Goal: Task Accomplishment & Management: Use online tool/utility

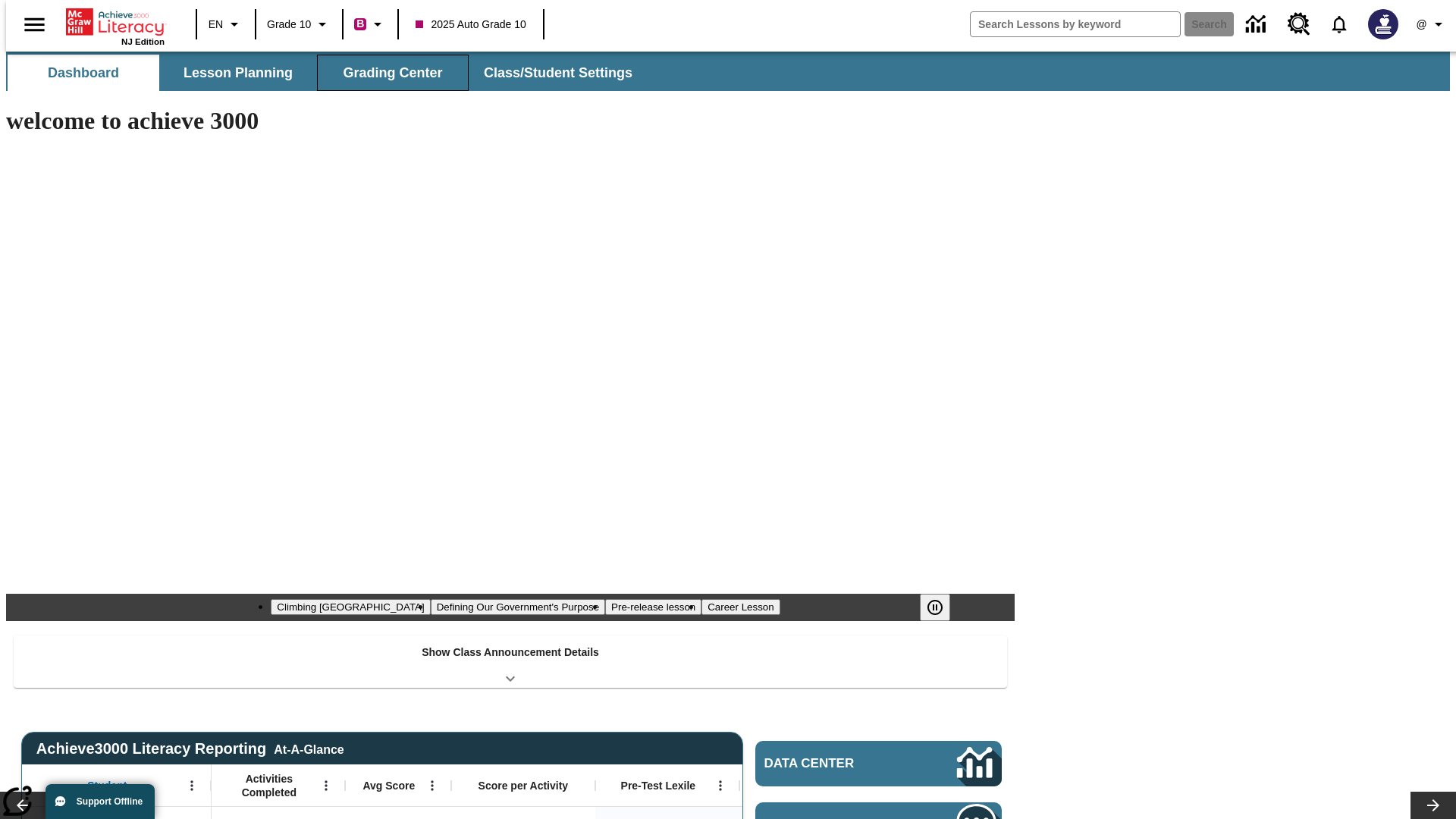
click at [387, 72] on button "Grading Center" at bounding box center [393, 73] width 152 height 37
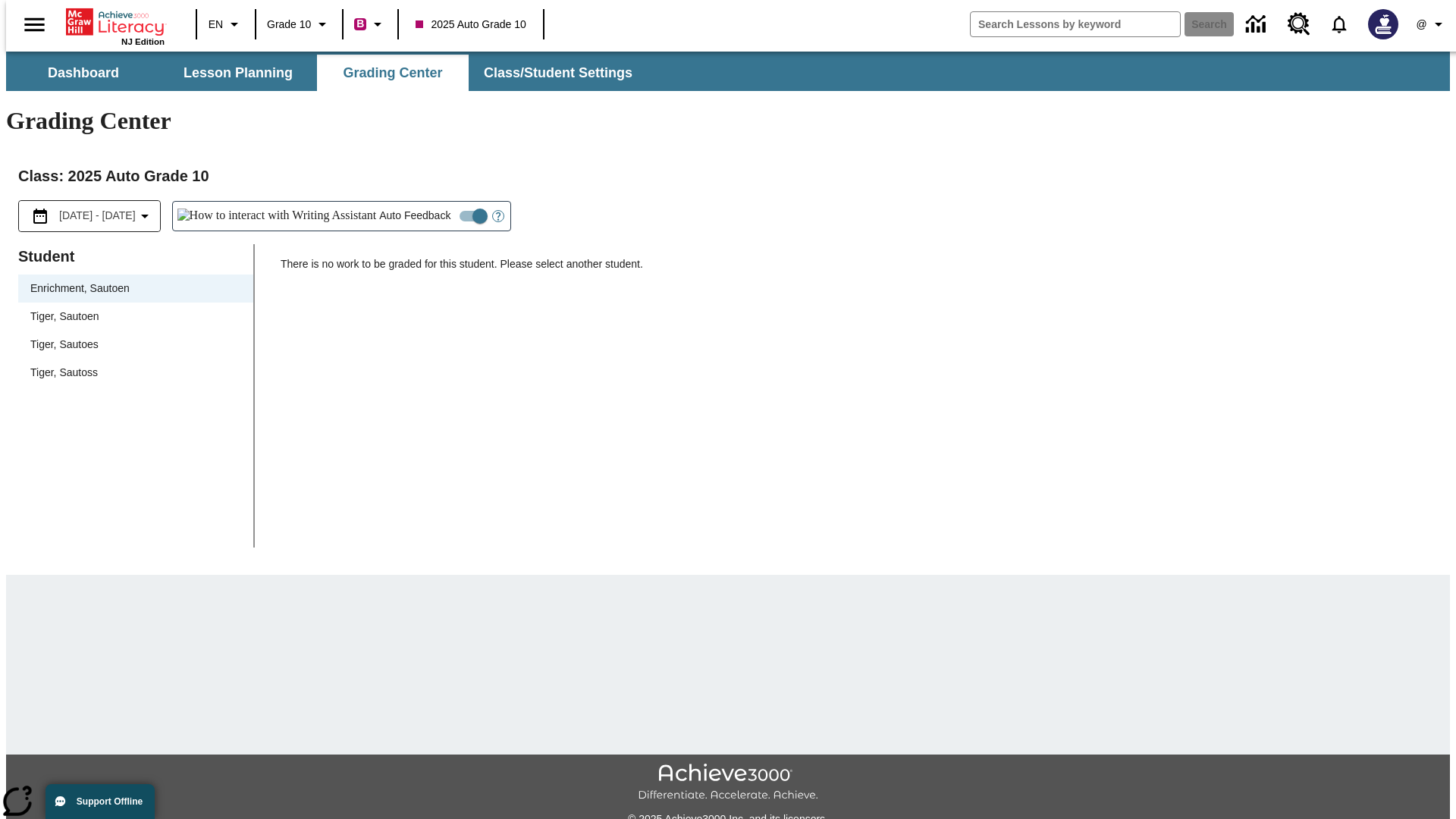
click at [130, 309] on span "Tiger, Sautoen" at bounding box center [135, 317] width 210 height 16
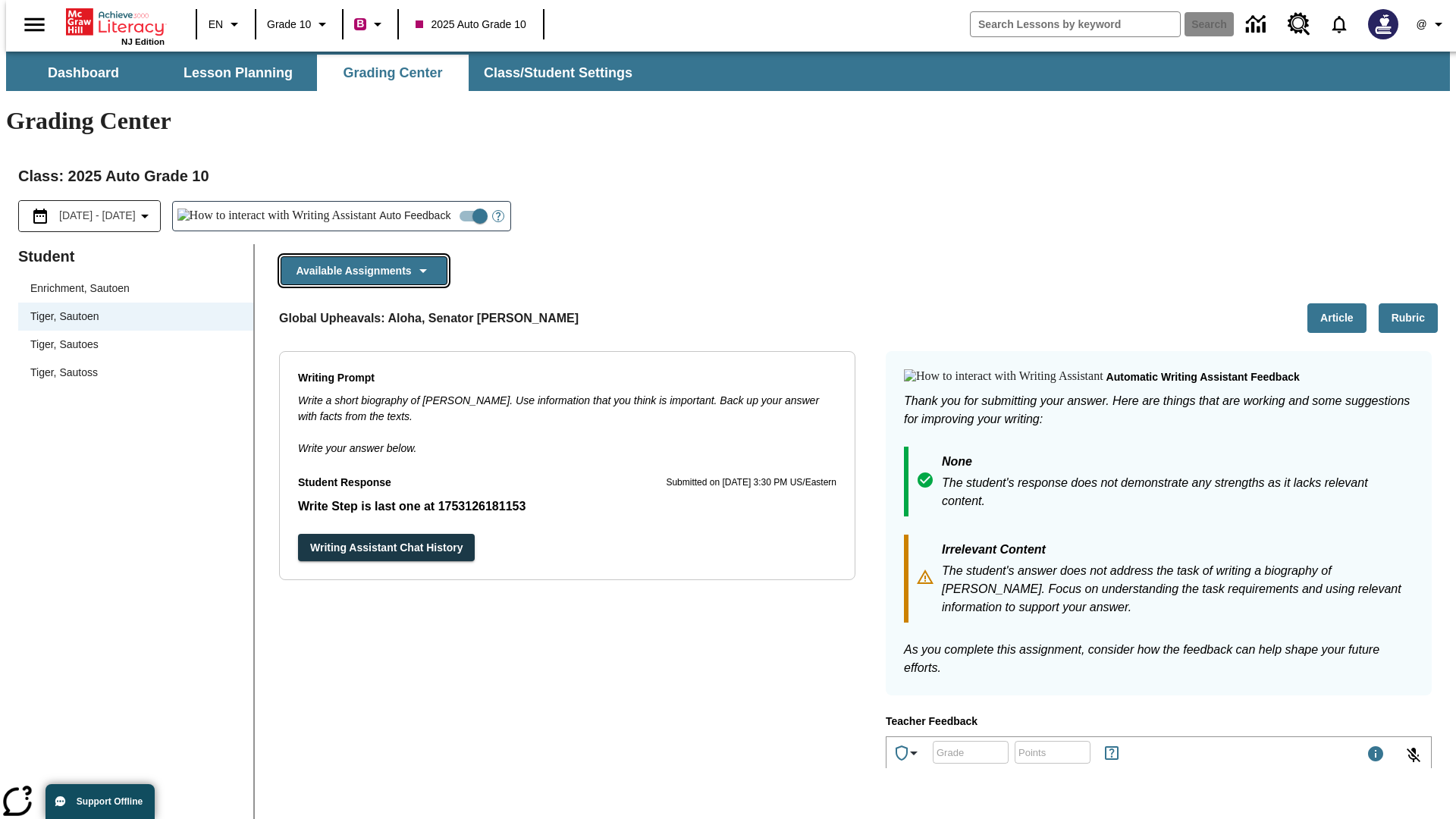
click at [360, 257] on button "Available Assignments" at bounding box center [363, 272] width 167 height 30
